Goal: Browse casually: Explore the website without a specific task or goal

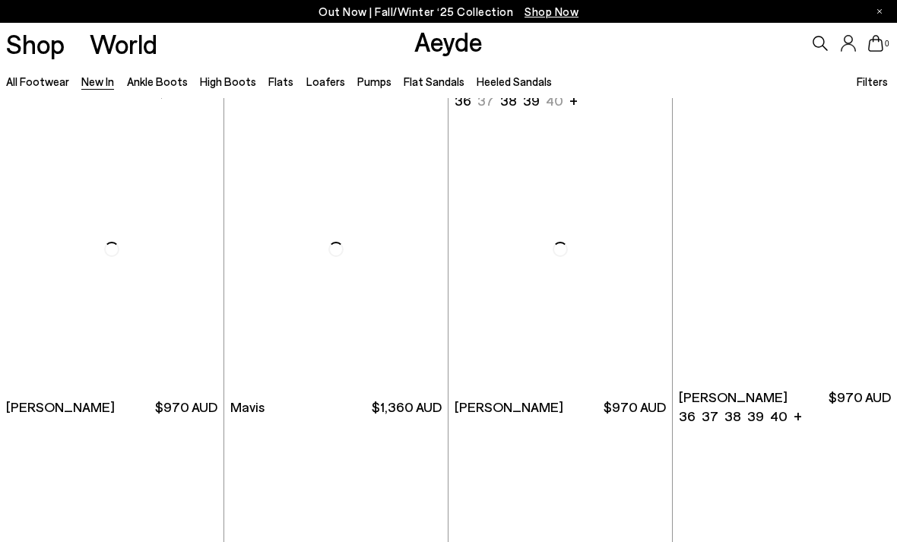
scroll to position [1560, 0]
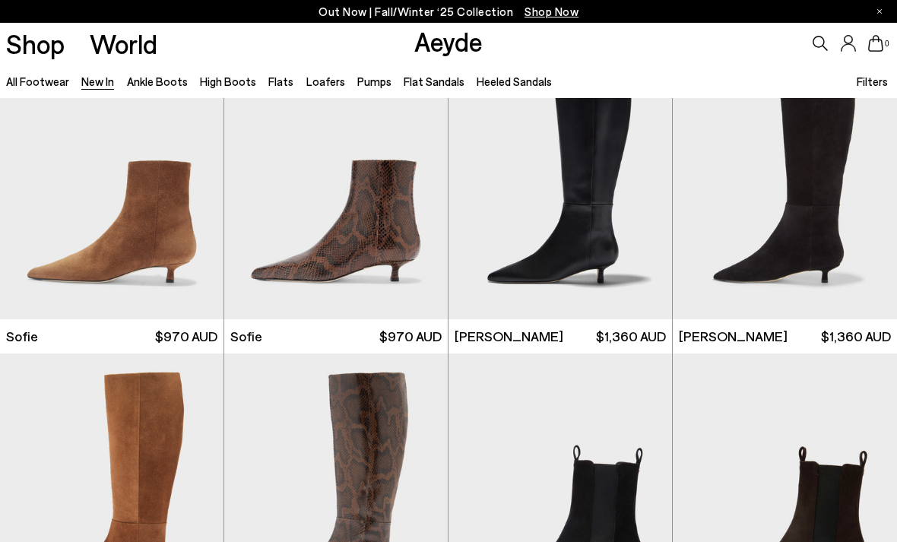
scroll to position [4089, 0]
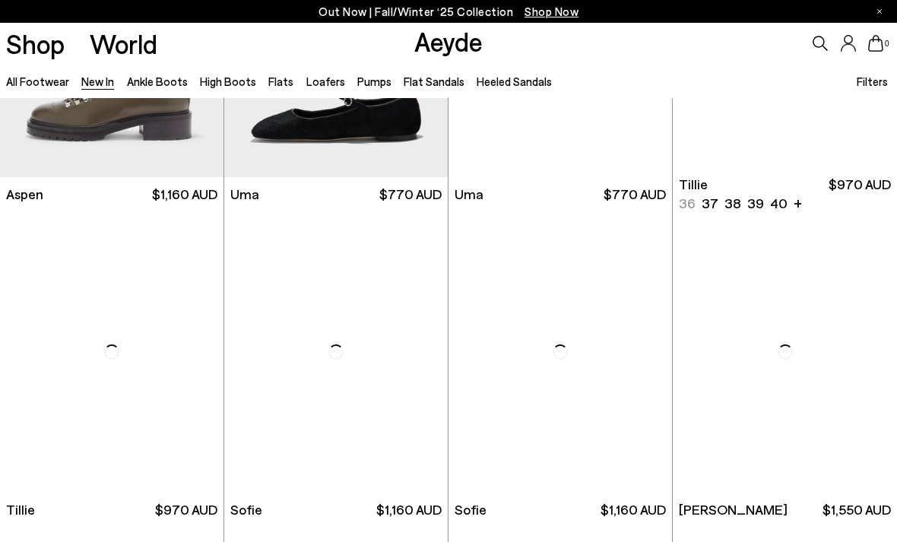
scroll to position [7140, 0]
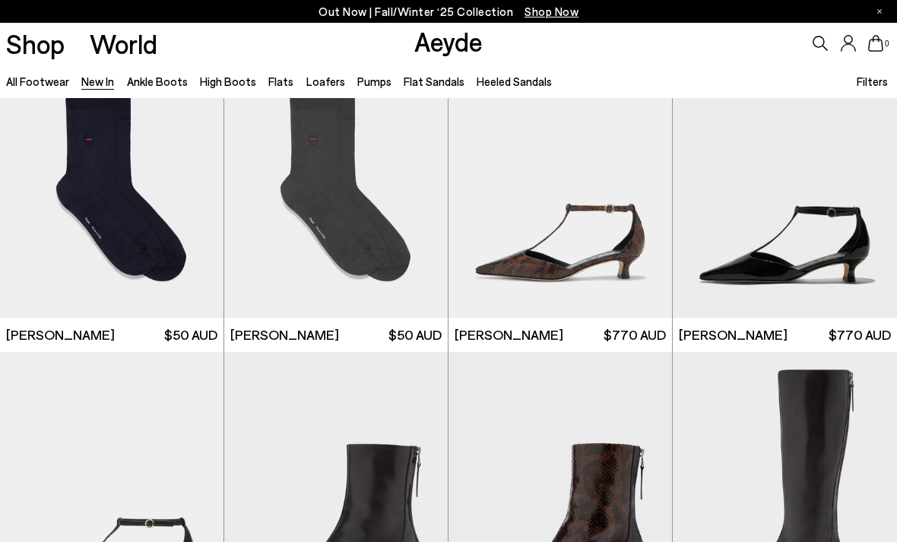
scroll to position [9525, 0]
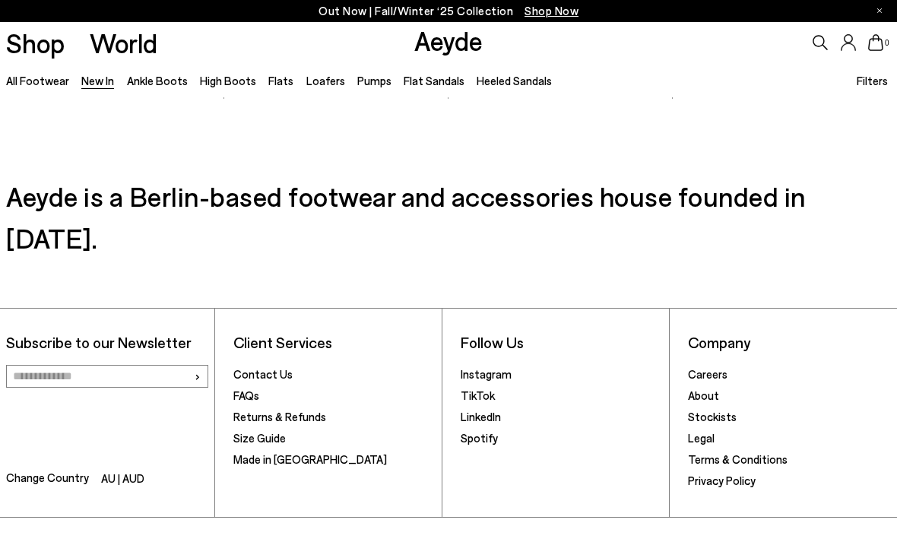
scroll to position [13561, 0]
